Goal: Task Accomplishment & Management: Manage account settings

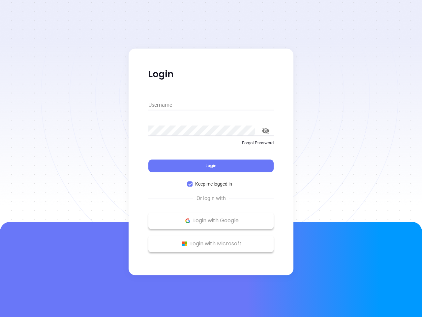
click at [211, 158] on div "Login" at bounding box center [210, 161] width 125 height 20
click at [211, 105] on input "Username" at bounding box center [210, 105] width 125 height 11
click at [266, 131] on icon "toggle password visibility" at bounding box center [265, 131] width 7 height 6
click at [211, 166] on span "Login" at bounding box center [211, 166] width 11 height 6
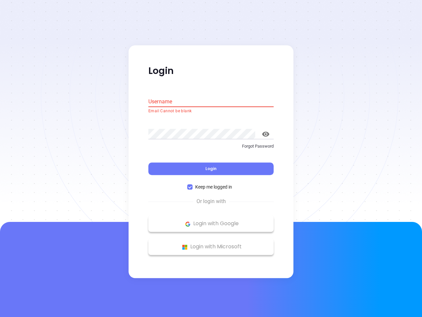
click at [211, 184] on span "Keep me logged in" at bounding box center [214, 186] width 42 height 7
click at [193, 184] on input "Keep me logged in" at bounding box center [189, 186] width 5 height 5
checkbox input "false"
click at [211, 220] on p "Login with Google" at bounding box center [211, 224] width 119 height 10
click at [211, 244] on p "Login with Microsoft" at bounding box center [211, 247] width 119 height 10
